Goal: Use online tool/utility: Utilize a website feature to perform a specific function

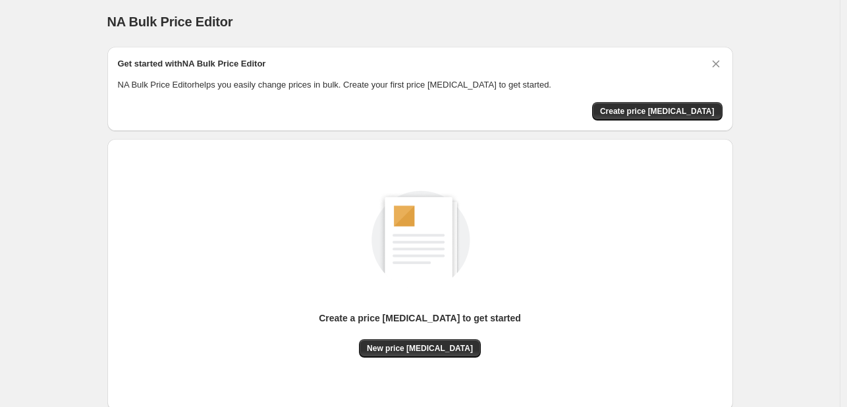
scroll to position [86, 0]
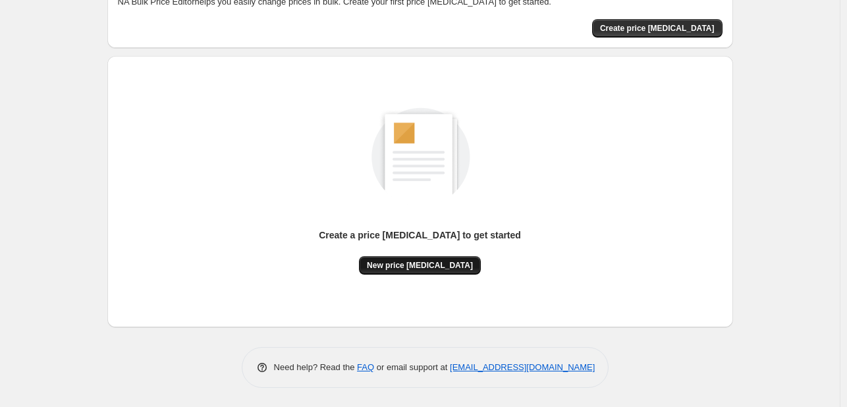
click at [391, 258] on button "New price [MEDICAL_DATA]" at bounding box center [420, 265] width 122 height 18
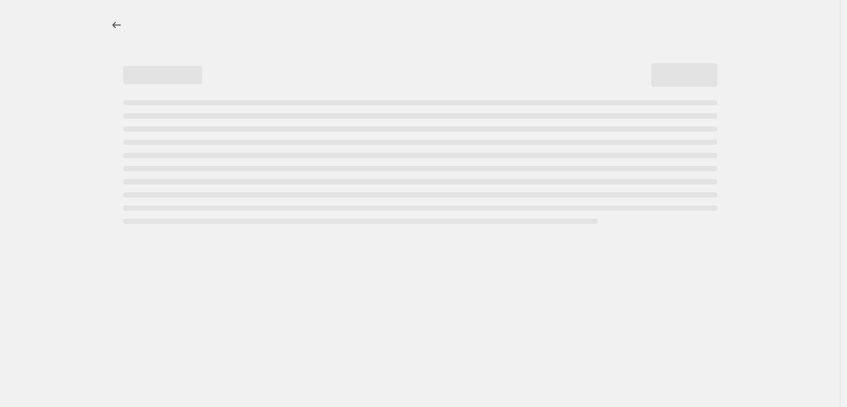
select select "percentage"
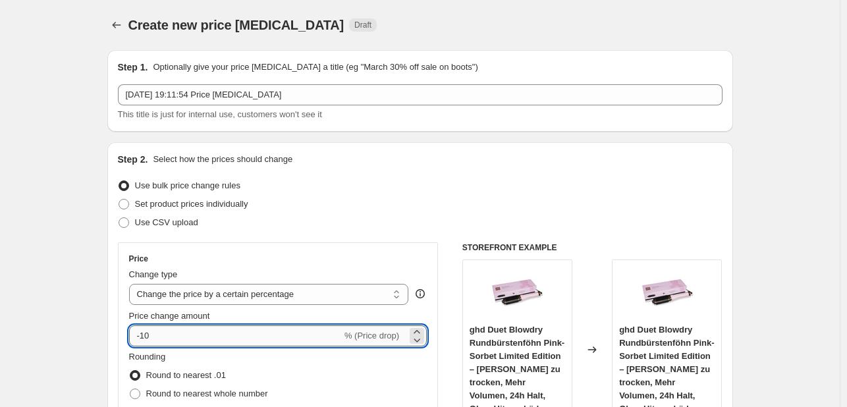
click at [181, 331] on input "-10" at bounding box center [235, 336] width 213 height 21
type input "-1"
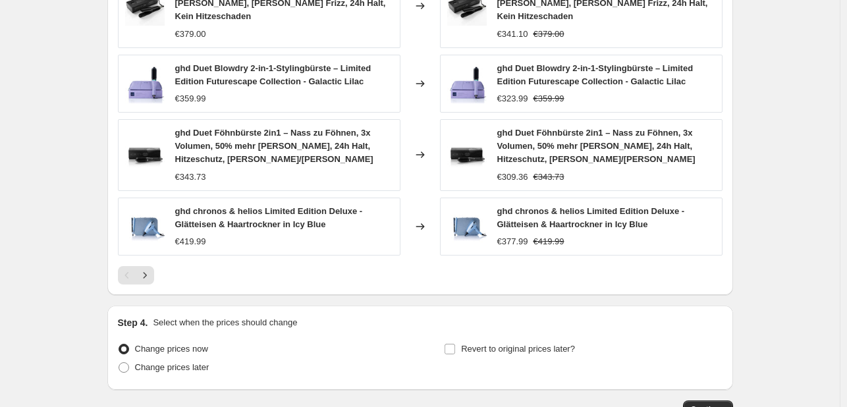
scroll to position [970, 0]
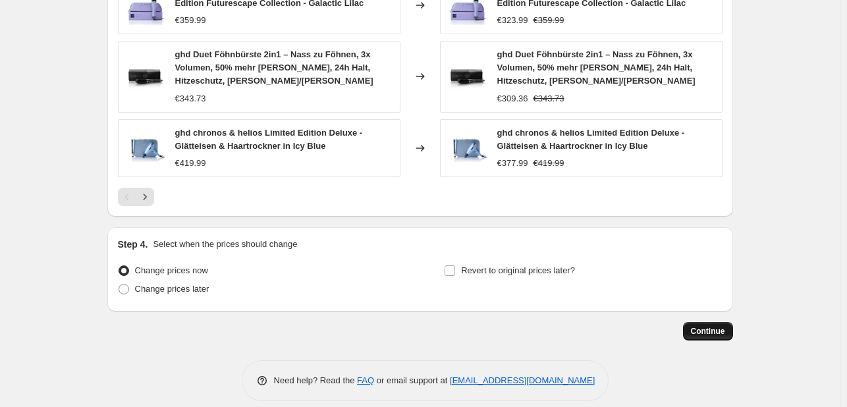
type input "-30"
click at [706, 326] on span "Continue" at bounding box center [708, 331] width 34 height 11
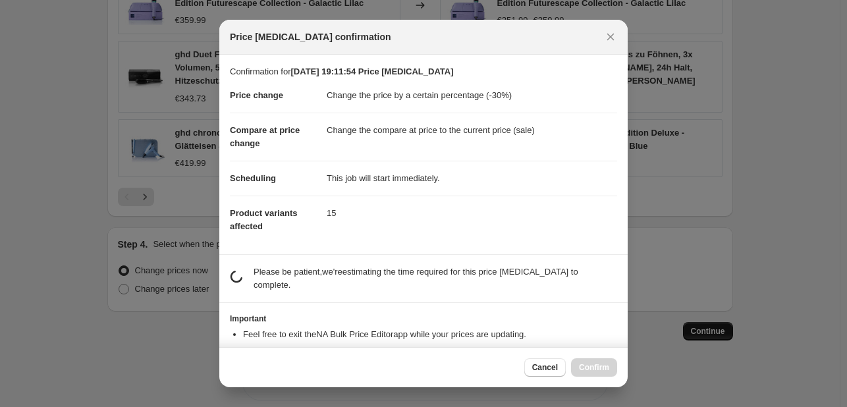
scroll to position [0, 0]
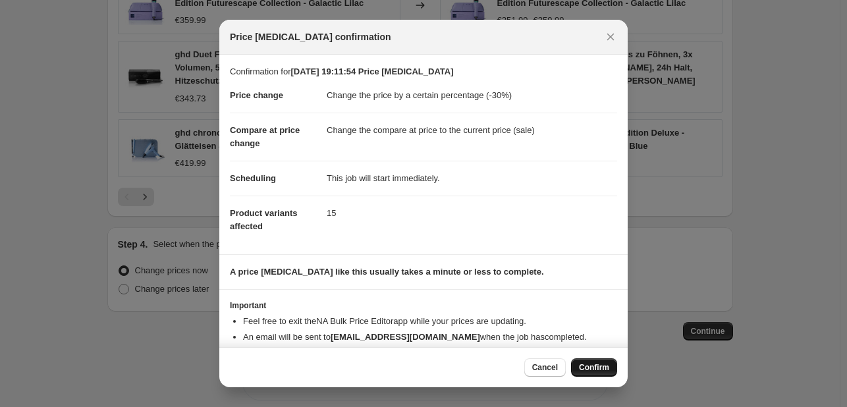
click at [588, 365] on span "Confirm" at bounding box center [594, 367] width 30 height 11
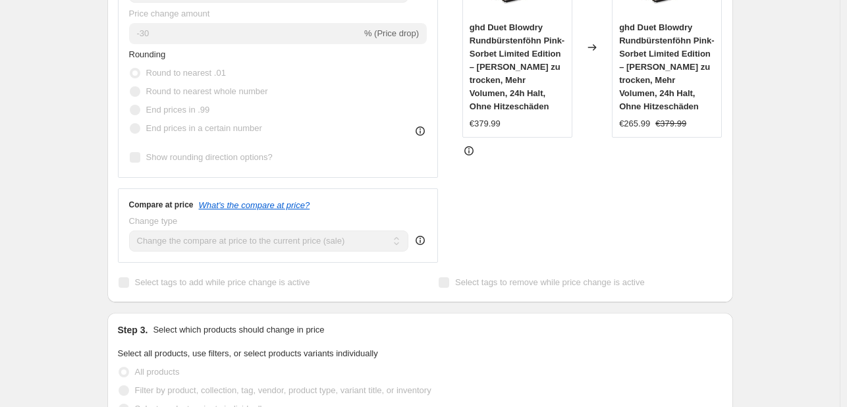
scroll to position [345, 0]
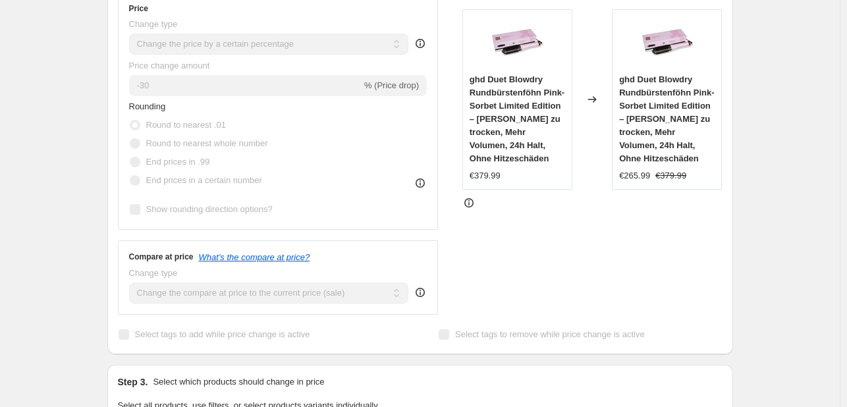
select select "percentage"
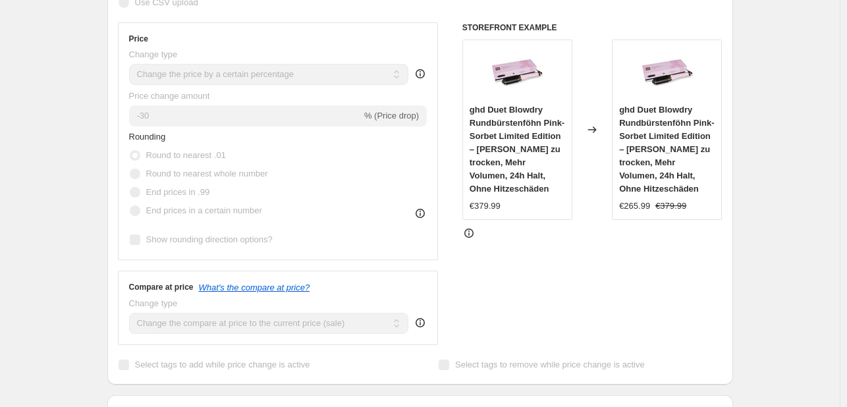
scroll to position [0, 0]
